Goal: Task Accomplishment & Management: Manage account settings

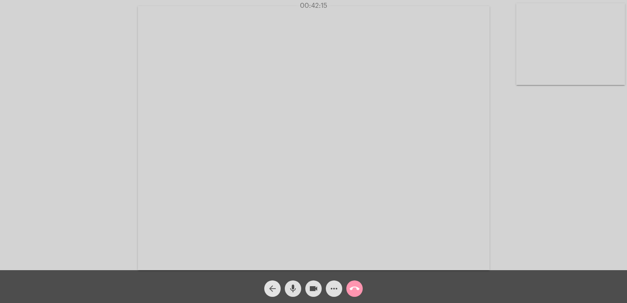
click at [272, 292] on mat-icon "arrow_back" at bounding box center [272, 288] width 10 height 10
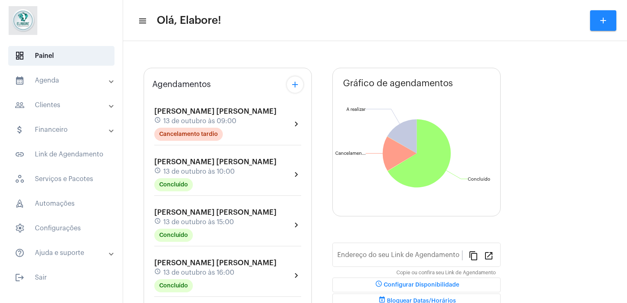
type input "[URL][DOMAIN_NAME]"
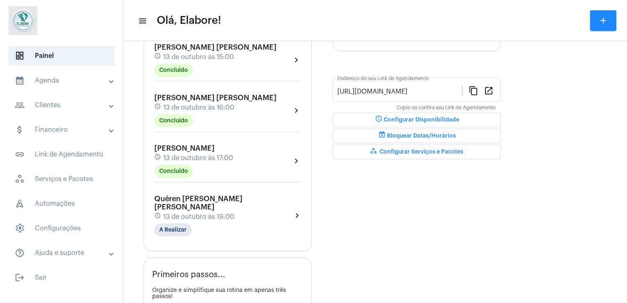
scroll to position [192, 0]
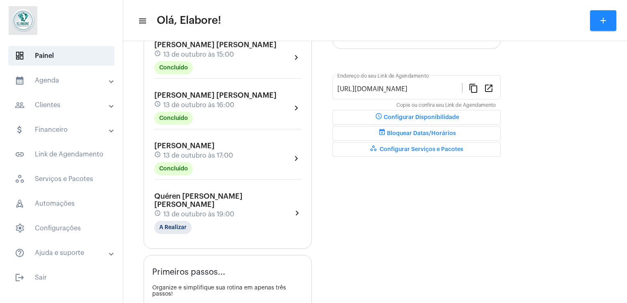
click at [236, 196] on span "Quéren [PERSON_NAME] [PERSON_NAME]" at bounding box center [198, 200] width 88 height 16
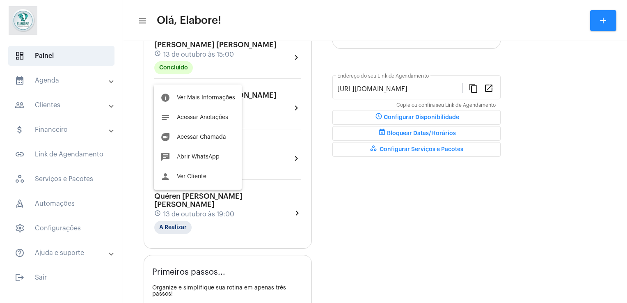
click at [179, 216] on div at bounding box center [313, 151] width 627 height 303
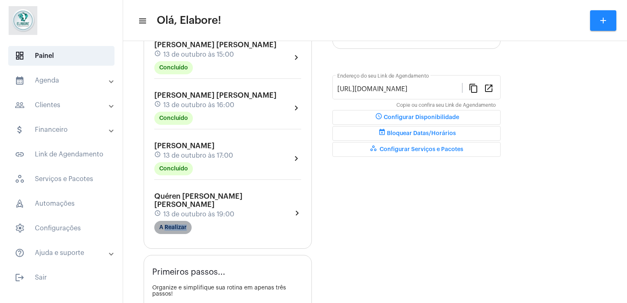
click at [179, 221] on mat-chip "A Realizar" at bounding box center [172, 227] width 37 height 13
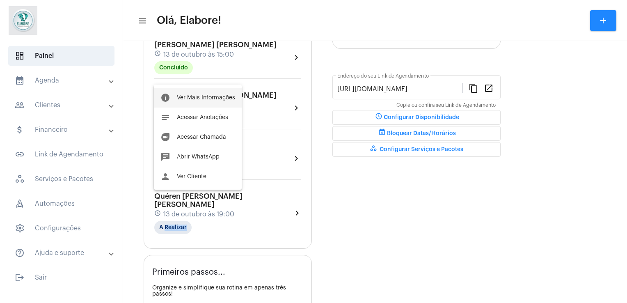
click at [177, 107] on button "info Ver Mais Informações" at bounding box center [198, 98] width 88 height 20
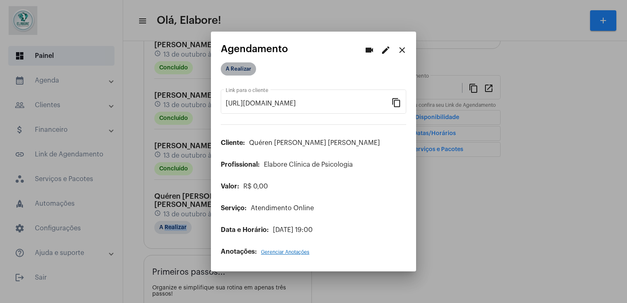
click at [231, 71] on mat-chip "A Realizar" at bounding box center [238, 68] width 35 height 13
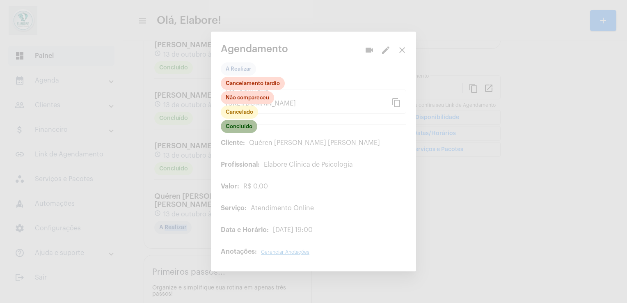
click at [231, 128] on mat-chip "Concluído" at bounding box center [239, 126] width 37 height 13
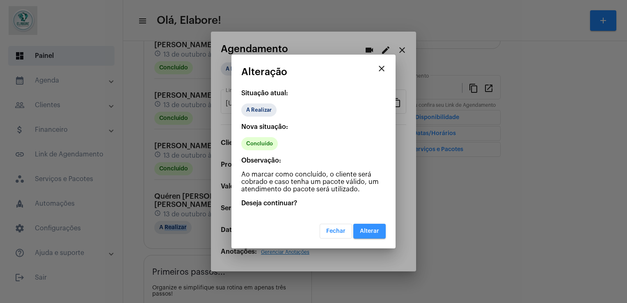
click at [382, 231] on button "Alterar" at bounding box center [369, 231] width 32 height 15
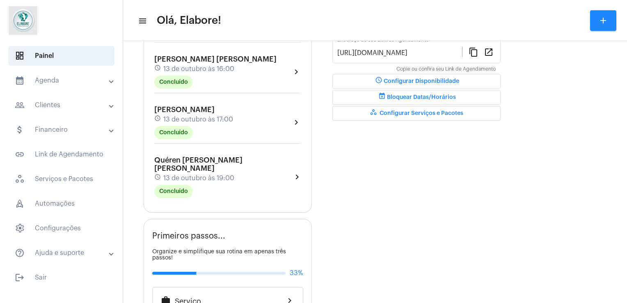
scroll to position [228, 0]
